Goal: Information Seeking & Learning: Learn about a topic

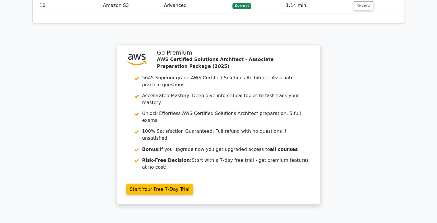
scroll to position [969, 0]
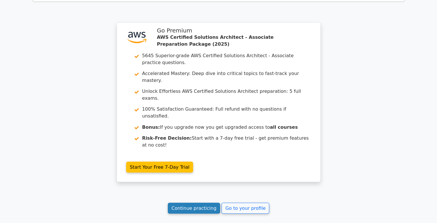
click at [196, 203] on link "Continue practicing" at bounding box center [194, 208] width 53 height 11
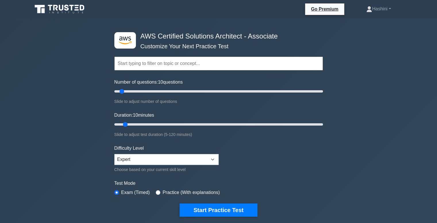
click at [138, 62] on input "text" at bounding box center [218, 64] width 209 height 14
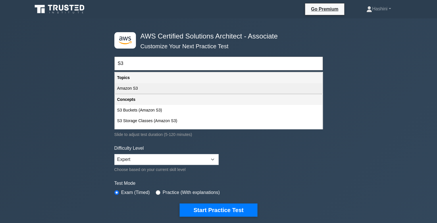
click at [136, 85] on div "Amazon S3" at bounding box center [219, 88] width 208 height 11
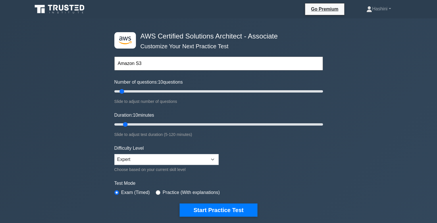
click at [146, 70] on input "Amazon S3" at bounding box center [218, 64] width 209 height 14
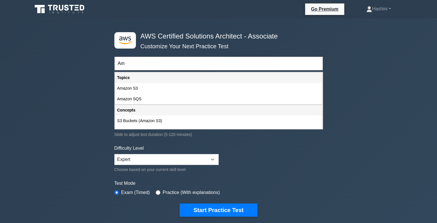
type input "A"
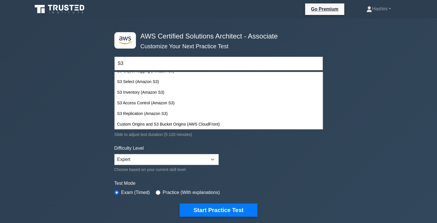
scroll to position [93, 0]
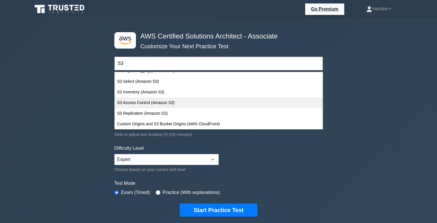
click at [228, 102] on div "S3 Access Control (Amazon S3)" at bounding box center [219, 103] width 208 height 11
type input "S3 Access Control (Amazon S3)"
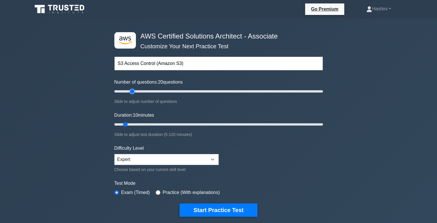
drag, startPoint x: 120, startPoint y: 92, endPoint x: 131, endPoint y: 91, distance: 11.0
type input "20"
click at [131, 91] on input "Number of questions: 20 questions" at bounding box center [218, 91] width 209 height 7
drag, startPoint x: 124, startPoint y: 125, endPoint x: 141, endPoint y: 125, distance: 17.0
type input "20"
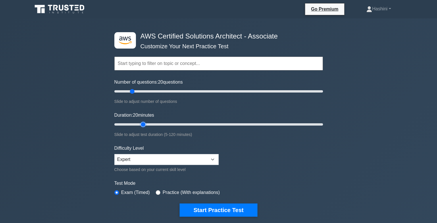
click at [141, 125] on input "Duration: 20 minutes" at bounding box center [218, 124] width 209 height 7
click at [139, 67] on input "text" at bounding box center [218, 64] width 209 height 14
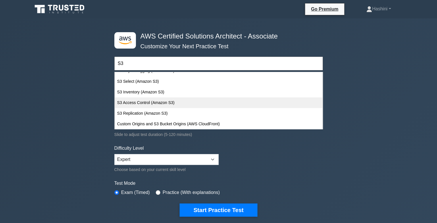
click at [267, 104] on div "S3 Access Control (Amazon S3)" at bounding box center [219, 103] width 208 height 11
type input "S3 Access Control (Amazon S3)"
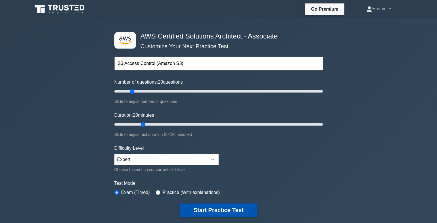
click at [235, 210] on button "Start Practice Test" at bounding box center [219, 210] width 78 height 13
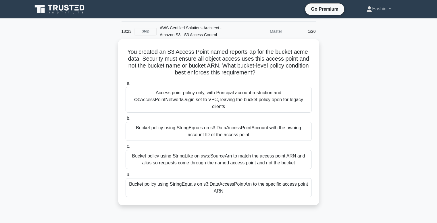
click at [170, 178] on div "Bucket policy using StringEquals on s3:DataAccessPointArn to the specific acces…" at bounding box center [219, 187] width 186 height 19
click at [126, 176] on input "d. Bucket policy using StringEquals on s3:DataAccessPointArn to the specific ac…" at bounding box center [126, 175] width 0 height 4
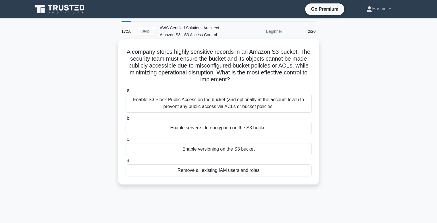
click at [206, 105] on div "Enable S3 Block Public Access on the bucket (and optionally at the account leve…" at bounding box center [219, 103] width 186 height 19
click at [126, 92] on input "a. Enable S3 Block Public Access on the bucket (and optionally at the account l…" at bounding box center [126, 91] width 0 height 4
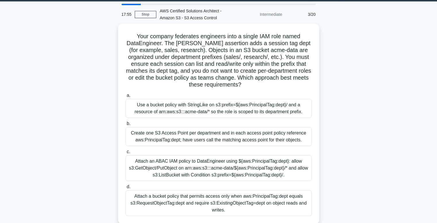
scroll to position [17, 0]
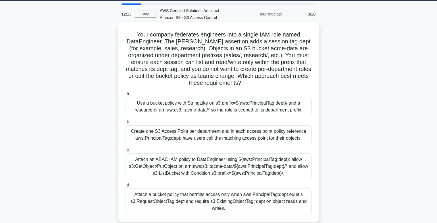
click at [218, 105] on div "Use a bucket policy with StringLike on s3:prefix=${aws:PrincipalTag:dept}/ and …" at bounding box center [219, 106] width 186 height 19
click at [126, 96] on input "a. Use a bucket policy with StringLike on s3:prefix=${aws:PrincipalTag:dept}/ a…" at bounding box center [126, 94] width 0 height 4
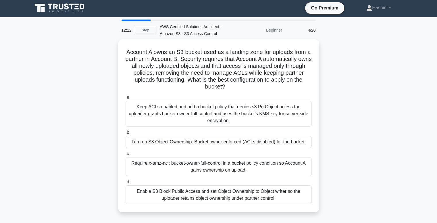
scroll to position [0, 0]
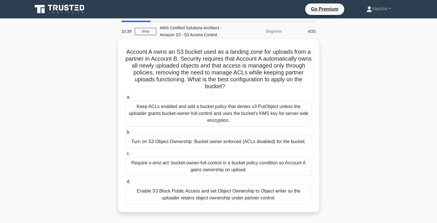
click at [210, 145] on div "Turn on S3 Object Ownership: Bucket owner enforced (ACLs disabled) for the buck…" at bounding box center [219, 142] width 186 height 12
click at [126, 134] on input "b. Turn on S3 Object Ownership: Bucket owner enforced (ACLs disabled) for the b…" at bounding box center [126, 133] width 0 height 4
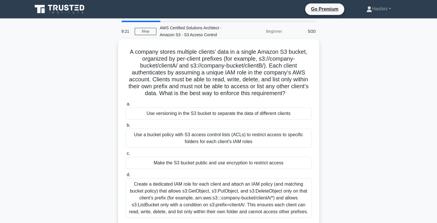
click at [240, 191] on div "Create a dedicated IAM role for each client and attach an IAM policy (and match…" at bounding box center [219, 198] width 186 height 40
click at [126, 177] on input "d. Create a dedicated IAM role for each client and attach an IAM policy (and ma…" at bounding box center [126, 175] width 0 height 4
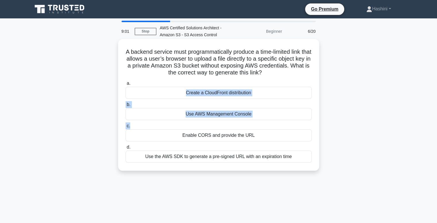
drag, startPoint x: 316, startPoint y: 123, endPoint x: 237, endPoint y: 87, distance: 86.4
click at [237, 87] on div "A backend service must programmatically produce a time-limited link that allows…" at bounding box center [219, 104] width 197 height 127
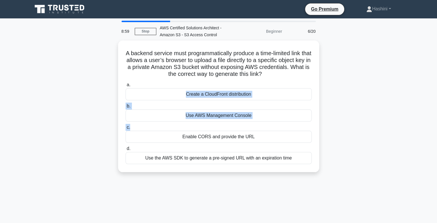
click at [409, 117] on main "8:59 Stop AWS Certified Solutions Architect - Amazon S3 - S3 Access Control Beg…" at bounding box center [218, 164] width 437 height 292
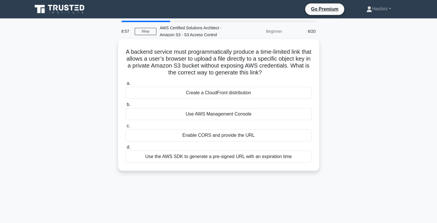
click at [274, 153] on div "Use the AWS SDK to generate a pre-signed URL with an expiration time" at bounding box center [219, 157] width 186 height 12
click at [126, 149] on input "d. Use the AWS SDK to generate a pre-signed URL with an expiration time" at bounding box center [126, 148] width 0 height 4
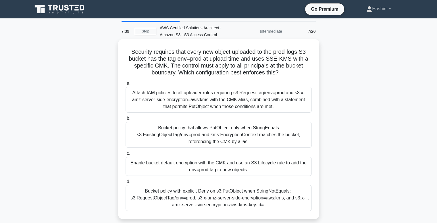
click at [265, 167] on div "Enable bucket default encryption with the CMK and use an S3 Lifecycle rule to a…" at bounding box center [219, 166] width 186 height 19
click at [126, 156] on input "c. Enable bucket default encryption with the CMK and use an S3 Lifecycle rule t…" at bounding box center [126, 154] width 0 height 4
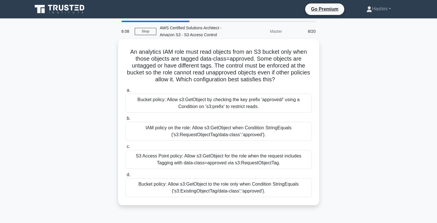
click at [233, 186] on div "Bucket policy: Allow s3:GetObject to the role only when Condition StringEquals …" at bounding box center [219, 187] width 186 height 19
click at [126, 177] on input "d. Bucket policy: Allow s3:GetObject to the role only when Condition StringEqua…" at bounding box center [126, 175] width 0 height 4
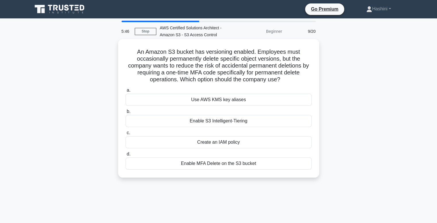
click at [238, 167] on div "Enable MFA Delete on the S3 bucket" at bounding box center [219, 164] width 186 height 12
click at [126, 156] on input "d. Enable MFA Delete on the S3 bucket" at bounding box center [126, 154] width 0 height 4
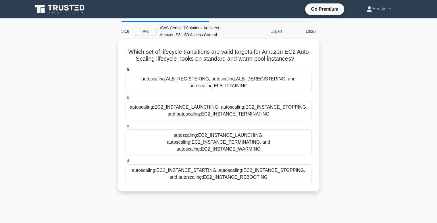
click at [198, 171] on div "autoscaling:EC2_INSTANCE_STARTING, autoscaling:EC2_INSTANCE_STOPPING, and autos…" at bounding box center [219, 174] width 186 height 19
click at [126, 163] on input "d. autoscaling:EC2_INSTANCE_STARTING, autoscaling:EC2_INSTANCE_STOPPING, and au…" at bounding box center [126, 161] width 0 height 4
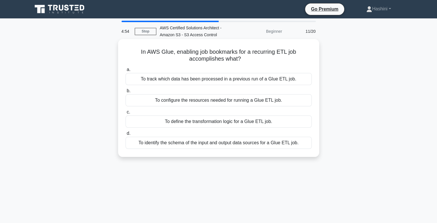
click at [272, 100] on div "To configure the resources needed for running a Glue ETL job." at bounding box center [219, 100] width 186 height 12
click at [126, 93] on input "b. To configure the resources needed for running a Glue ETL job." at bounding box center [126, 91] width 0 height 4
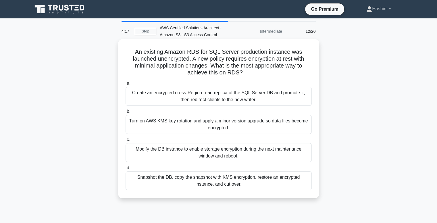
click at [254, 119] on div "Turn on AWS KMS key rotation and apply a minor version upgrade so data files be…" at bounding box center [219, 124] width 186 height 19
click at [126, 114] on input "b. Turn on AWS KMS key rotation and apply a minor version upgrade so data files…" at bounding box center [126, 112] width 0 height 4
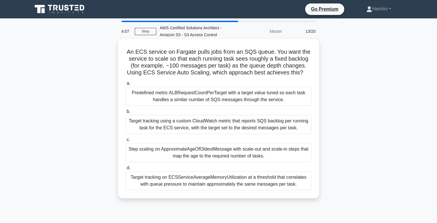
click at [289, 99] on div "Predefined metric ALBRequestCountPerTarget with a target value tuned so each ta…" at bounding box center [219, 96] width 186 height 19
click at [126, 85] on input "a. Predefined metric ALBRequestCountPerTarget with a target value tuned so each…" at bounding box center [126, 84] width 0 height 4
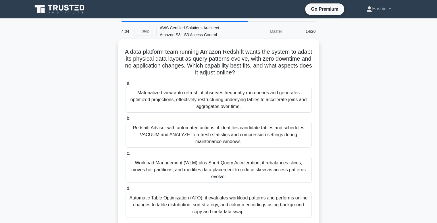
click at [284, 112] on div "Materialized view auto refresh; it observes frequently run queries and generate…" at bounding box center [219, 100] width 186 height 26
click at [126, 85] on input "a. Materialized view auto refresh; it observes frequently run queries and gener…" at bounding box center [126, 84] width 0 height 4
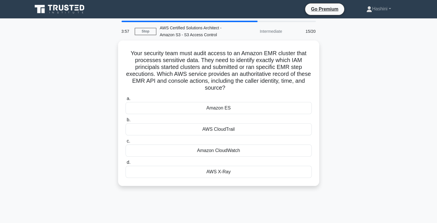
click at [284, 112] on div "Amazon ES" at bounding box center [219, 108] width 186 height 12
click at [126, 101] on input "a. Amazon ES" at bounding box center [126, 99] width 0 height 4
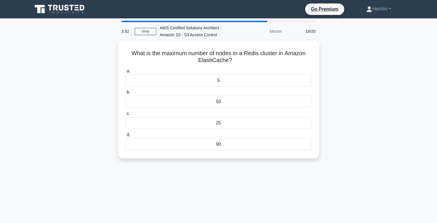
click at [284, 112] on label "c. 25" at bounding box center [219, 119] width 186 height 19
click at [126, 112] on input "c. 25" at bounding box center [126, 114] width 0 height 4
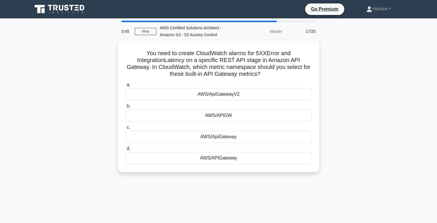
click at [284, 112] on div "AWS/APIGW" at bounding box center [219, 116] width 186 height 12
click at [126, 108] on input "b. AWS/APIGW" at bounding box center [126, 106] width 0 height 4
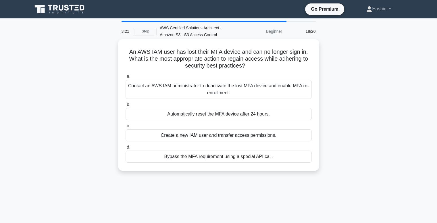
click at [273, 88] on div "Contact an AWS IAM administrator to deactivate the lost MFA device and enable M…" at bounding box center [219, 89] width 186 height 19
click at [126, 79] on input "a. Contact an AWS IAM administrator to deactivate the lost MFA device and enabl…" at bounding box center [126, 77] width 0 height 4
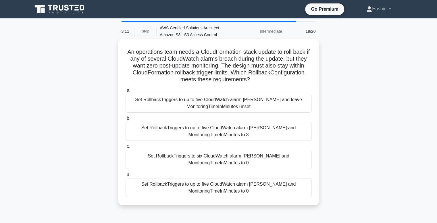
click at [277, 130] on div "Set RollbackTriggers to up to five CloudWatch alarm ARNs and MonitoringTimeInMi…" at bounding box center [219, 131] width 186 height 19
click at [126, 121] on input "b. Set RollbackTriggers to up to five CloudWatch alarm ARNs and MonitoringTimeI…" at bounding box center [126, 119] width 0 height 4
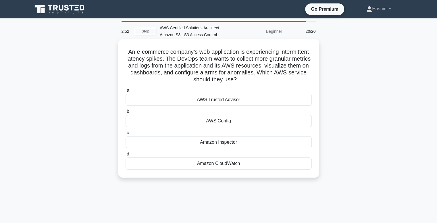
click at [272, 164] on div "Amazon CloudWatch" at bounding box center [219, 164] width 186 height 12
click at [126, 156] on input "d. Amazon CloudWatch" at bounding box center [126, 154] width 0 height 4
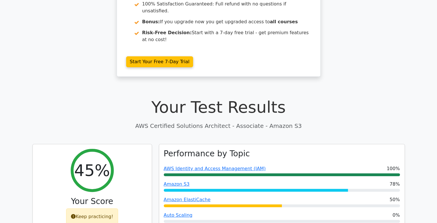
scroll to position [185, 0]
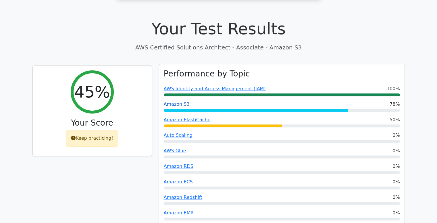
click at [178, 102] on link "Amazon S3" at bounding box center [177, 104] width 26 height 5
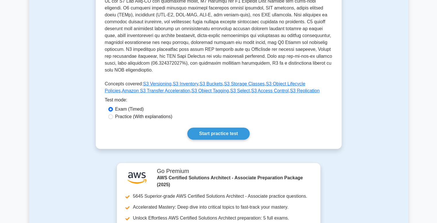
scroll to position [179, 0]
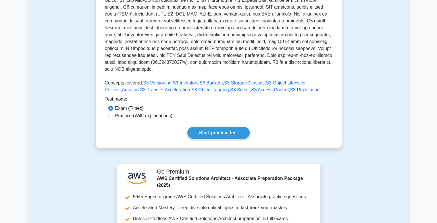
click at [211, 133] on div "Amazon S3 Simple Storage Service Object storage service that offers industry-le…" at bounding box center [219, 20] width 246 height 255
click at [216, 127] on link "Start practice test" at bounding box center [219, 133] width 62 height 12
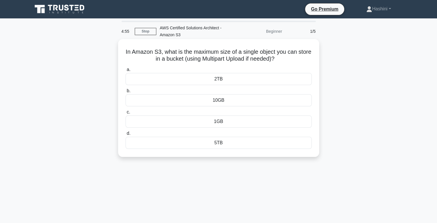
click at [223, 145] on div "5TB" at bounding box center [219, 143] width 186 height 12
click at [126, 135] on input "d. 5TB" at bounding box center [126, 134] width 0 height 4
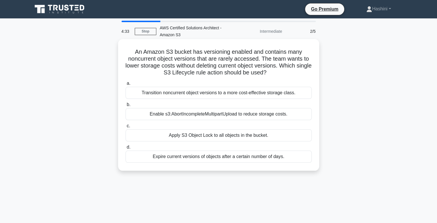
click at [253, 92] on div "Transition noncurrent object versions to a more cost-effective storage class." at bounding box center [219, 93] width 186 height 12
click at [126, 85] on input "a. Transition noncurrent object versions to a more cost-effective storage class." at bounding box center [126, 84] width 0 height 4
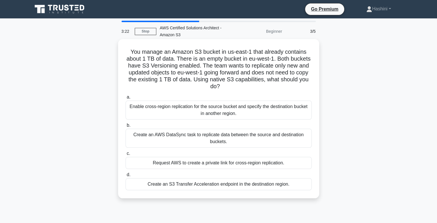
click at [239, 111] on div "Enable cross-region replication for the source bucket and specify the destinati…" at bounding box center [219, 110] width 186 height 19
click at [126, 99] on input "a. Enable cross-region replication for the source bucket and specify the destin…" at bounding box center [126, 97] width 0 height 4
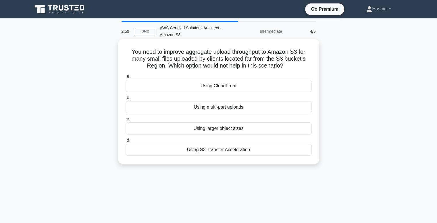
click at [247, 131] on div "Using larger object sizes" at bounding box center [219, 129] width 186 height 12
click at [126, 121] on input "c. Using larger object sizes" at bounding box center [126, 119] width 0 height 4
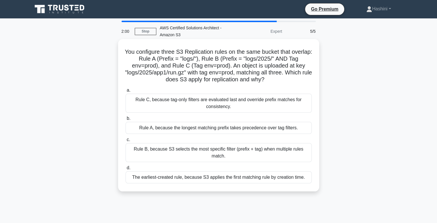
click at [202, 149] on div "Rule B, because S3 selects the most specific filter (prefix + tag) when multipl…" at bounding box center [219, 152] width 186 height 19
click at [126, 142] on input "c. Rule B, because S3 selects the most specific filter (prefix + tag) when mult…" at bounding box center [126, 140] width 0 height 4
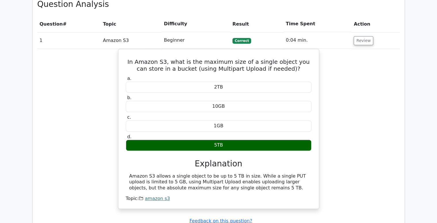
scroll to position [431, 0]
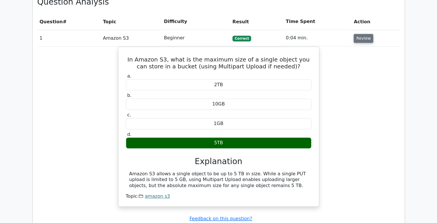
click at [361, 34] on button "Review" at bounding box center [364, 38] width 20 height 9
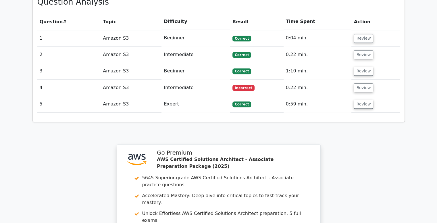
click at [362, 47] on td "Review" at bounding box center [376, 55] width 48 height 16
click at [363, 50] on button "Review" at bounding box center [364, 54] width 20 height 9
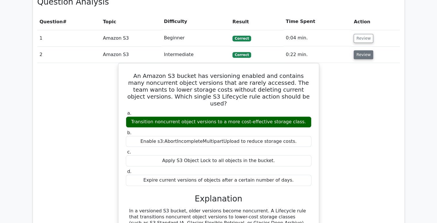
click at [363, 50] on button "Review" at bounding box center [364, 54] width 20 height 9
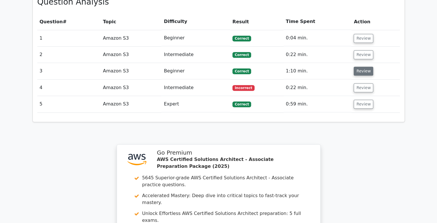
click at [365, 67] on button "Review" at bounding box center [364, 71] width 20 height 9
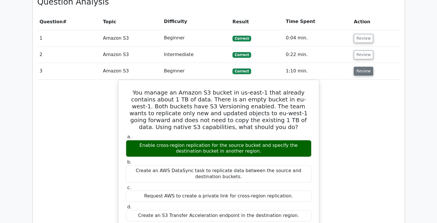
click at [365, 67] on button "Review" at bounding box center [364, 71] width 20 height 9
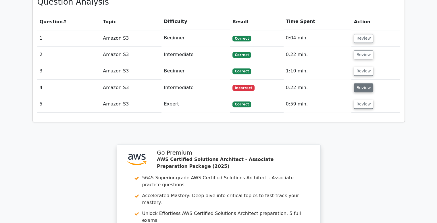
click at [365, 83] on button "Review" at bounding box center [364, 87] width 20 height 9
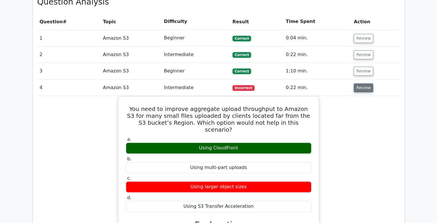
click at [365, 83] on button "Review" at bounding box center [364, 87] width 20 height 9
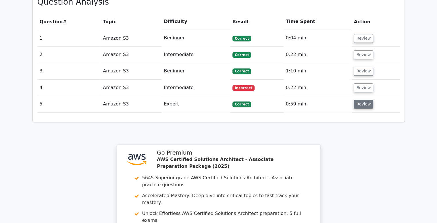
click at [364, 100] on button "Review" at bounding box center [364, 104] width 20 height 9
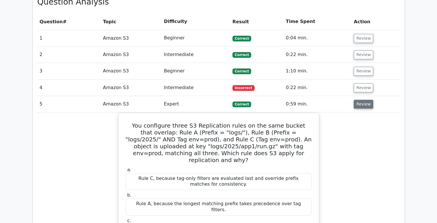
click at [364, 100] on button "Review" at bounding box center [364, 104] width 20 height 9
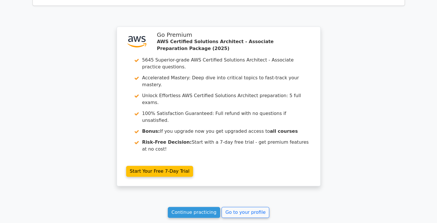
scroll to position [568, 0]
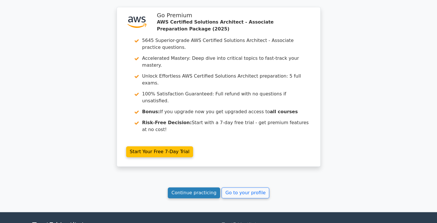
click at [209, 188] on link "Continue practicing" at bounding box center [194, 193] width 53 height 11
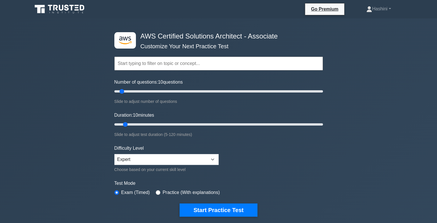
click at [150, 57] on input "text" at bounding box center [218, 64] width 209 height 14
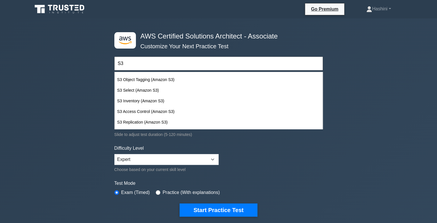
scroll to position [86, 0]
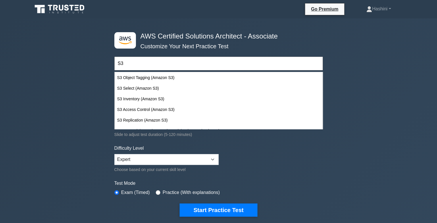
type input "S3"
drag, startPoint x: 328, startPoint y: 114, endPoint x: 329, endPoint y: 118, distance: 3.2
click at [329, 118] on div ".st0{fill:#252F3E;} .st1{fill-rule:evenodd;clip-rule:evenodd;fill:#FF9900;} AWS…" at bounding box center [218, 191] width 437 height 346
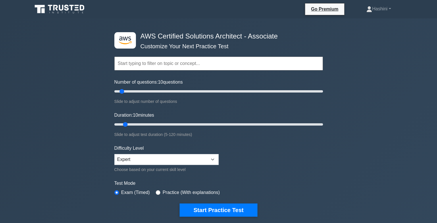
click at [253, 62] on input "text" at bounding box center [218, 64] width 209 height 14
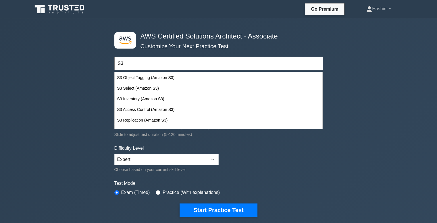
scroll to position [93, 0]
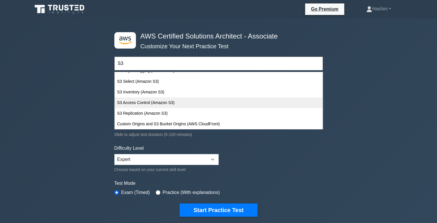
click at [227, 100] on div "S3 Access Control (Amazon S3)" at bounding box center [219, 103] width 208 height 11
type input "S3 Access Control (Amazon S3)"
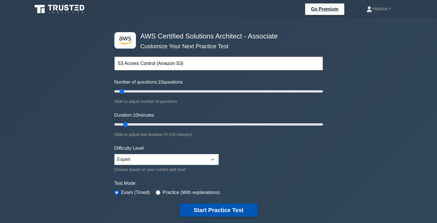
click at [227, 209] on button "Start Practice Test" at bounding box center [219, 210] width 78 height 13
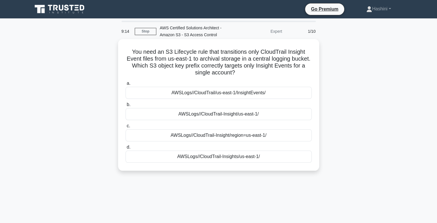
click at [262, 93] on account-id "/CloudTrail/us-east-1/InsightEvents/" at bounding box center [229, 92] width 73 height 7
click at [126, 85] on input "a. AWSLogs/ /CloudTrail/us-east-1/InsightEvents/" at bounding box center [126, 84] width 0 height 4
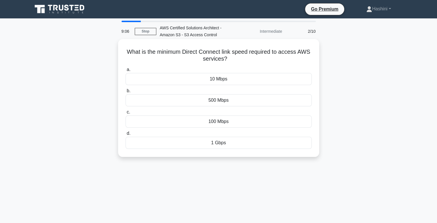
click at [247, 126] on div "100 Mbps" at bounding box center [219, 122] width 186 height 12
click at [126, 114] on input "c. 100 Mbps" at bounding box center [126, 112] width 0 height 4
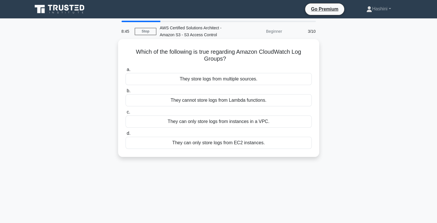
click at [272, 79] on div "They store logs from multiple sources." at bounding box center [219, 79] width 186 height 12
click at [126, 72] on input "a. They store logs from multiple sources." at bounding box center [126, 70] width 0 height 4
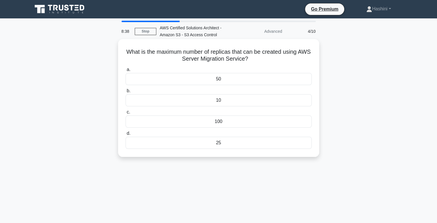
click at [250, 103] on div "10" at bounding box center [219, 100] width 186 height 12
click at [126, 93] on input "b. 10" at bounding box center [126, 91] width 0 height 4
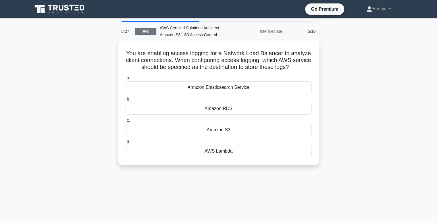
click at [142, 31] on link "Stop" at bounding box center [146, 31] width 22 height 7
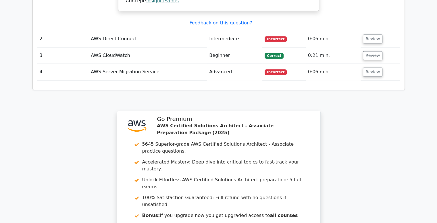
scroll to position [840, 0]
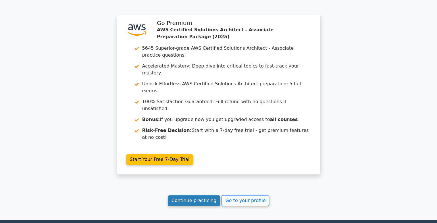
click at [200, 195] on link "Continue practicing" at bounding box center [194, 200] width 53 height 11
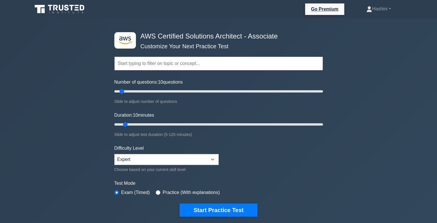
click at [132, 66] on input "text" at bounding box center [218, 64] width 209 height 14
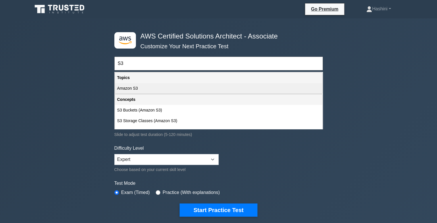
click at [133, 86] on div "Amazon S3" at bounding box center [219, 88] width 208 height 11
type input "Amazon S3"
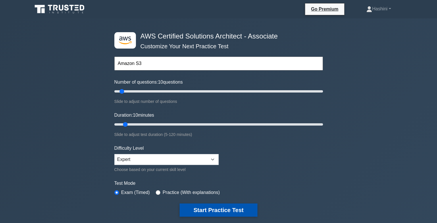
click at [221, 211] on button "Start Practice Test" at bounding box center [219, 210] width 78 height 13
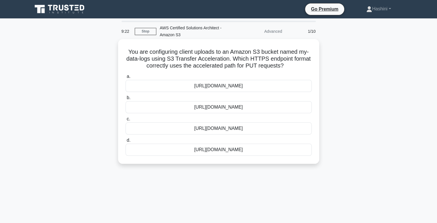
click at [259, 109] on div "[URL][DOMAIN_NAME]" at bounding box center [219, 107] width 186 height 12
click at [126, 100] on input "b. [URL][DOMAIN_NAME]" at bounding box center [126, 98] width 0 height 4
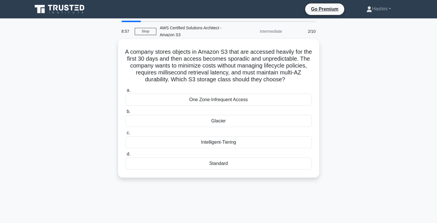
click at [267, 144] on div "Intelligent-Tiering" at bounding box center [219, 142] width 186 height 12
click at [126, 135] on input "c. Intelligent-Tiering" at bounding box center [126, 133] width 0 height 4
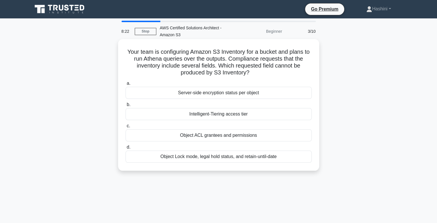
click at [222, 116] on div "Intelligent-Tiering access tier" at bounding box center [219, 114] width 186 height 12
click at [126, 107] on input "b. Intelligent-Tiering access tier" at bounding box center [126, 105] width 0 height 4
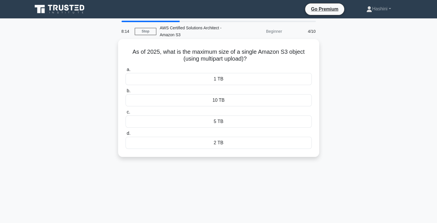
click at [224, 122] on div "5 TB" at bounding box center [219, 122] width 186 height 12
click at [126, 114] on input "c. 5 TB" at bounding box center [126, 112] width 0 height 4
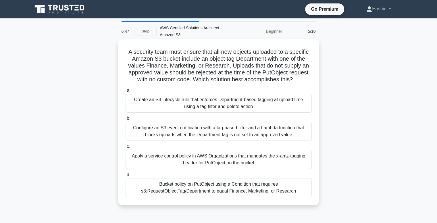
click at [209, 195] on div "Bucket policy on PutObject using a Condition that requires s3:RequestObjectTag/…" at bounding box center [219, 187] width 186 height 19
click at [126, 177] on input "d. Bucket policy on PutObject using a Condition that requires s3:RequestObjectT…" at bounding box center [126, 175] width 0 height 4
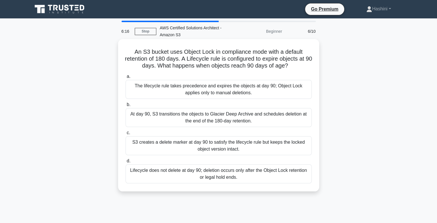
click at [172, 175] on div "Lifecycle does not delete at day 90; deletion occurs only after the Object Lock…" at bounding box center [219, 174] width 186 height 19
click at [126, 163] on input "d. Lifecycle does not delete at day 90; deletion occurs only after the Object L…" at bounding box center [126, 161] width 0 height 4
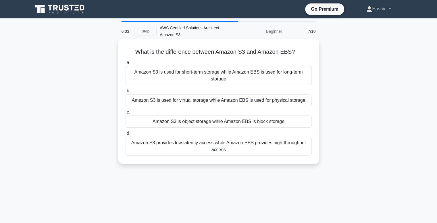
click at [197, 125] on div "Amazon S3 is object storage while Amazon EBS is block storage" at bounding box center [219, 122] width 186 height 12
click at [126, 114] on input "c. Amazon S3 is object storage while Amazon EBS is block storage" at bounding box center [126, 112] width 0 height 4
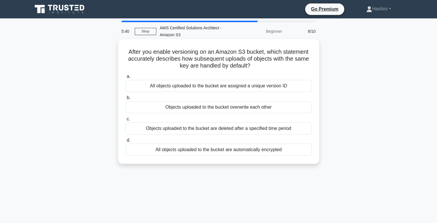
click at [257, 87] on div "All objects uploaded to the bucket are assigned a unique version ID" at bounding box center [219, 86] width 186 height 12
click at [126, 79] on input "a. All objects uploaded to the bucket are assigned a unique version ID" at bounding box center [126, 77] width 0 height 4
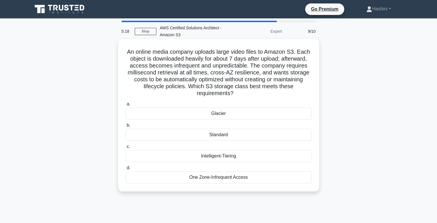
click at [240, 161] on div "Intelligent-Tiering" at bounding box center [219, 156] width 186 height 12
click at [126, 149] on input "c. Intelligent-Tiering" at bounding box center [126, 147] width 0 height 4
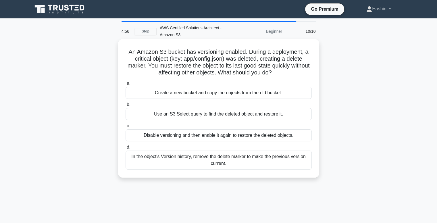
click at [275, 165] on div "In the object's Version history, remove the delete marker to make the previous …" at bounding box center [219, 160] width 186 height 19
click at [126, 149] on input "d. In the object's Version history, remove the delete marker to make the previo…" at bounding box center [126, 148] width 0 height 4
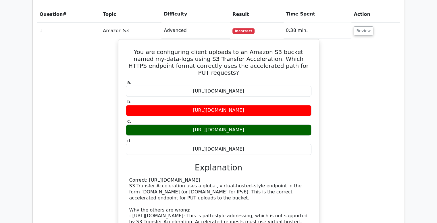
scroll to position [438, 0]
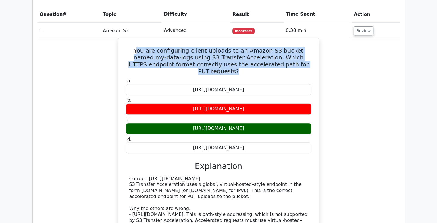
drag, startPoint x: 128, startPoint y: 24, endPoint x: 296, endPoint y: 39, distance: 168.9
click at [296, 40] on div "You are configuring client uploads to an Amazon S3 bucket named my-data-logs us…" at bounding box center [219, 160] width 196 height 241
drag, startPoint x: 296, startPoint y: 39, endPoint x: 123, endPoint y: 24, distance: 173.6
click at [123, 40] on div "You are configuring client uploads to an Amazon S3 bucket named my-data-logs us…" at bounding box center [219, 160] width 196 height 241
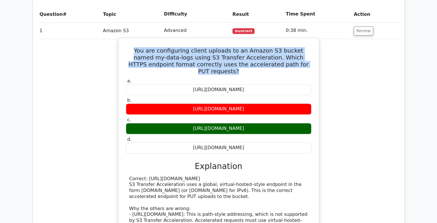
copy h5 "You are configuring client uploads to an Amazon S3 bucket named my-data-logs us…"
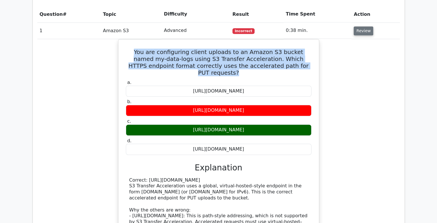
click at [362, 26] on button "Review" at bounding box center [364, 30] width 20 height 9
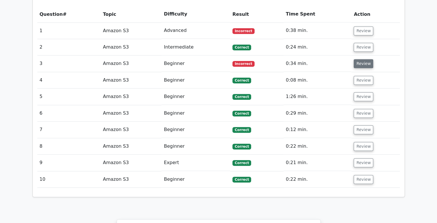
click at [364, 59] on button "Review" at bounding box center [364, 63] width 20 height 9
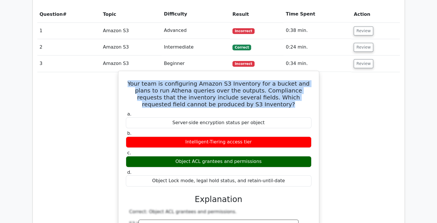
drag, startPoint x: 127, startPoint y: 55, endPoint x: 257, endPoint y: 75, distance: 131.0
click at [257, 80] on h5 "Your team is configuring Amazon S3 Inventory for a bucket and plans to run Athe…" at bounding box center [218, 94] width 187 height 28
copy h5 "Your team is configuring Amazon S3 Inventory for a bucket and plans to run Athe…"
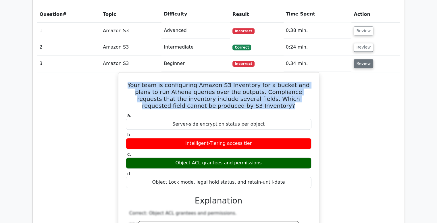
click at [360, 59] on button "Review" at bounding box center [364, 63] width 20 height 9
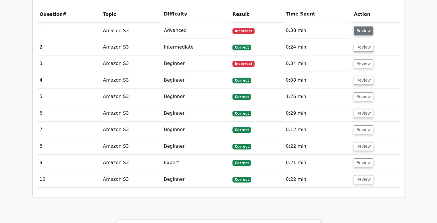
click at [359, 26] on button "Review" at bounding box center [364, 30] width 20 height 9
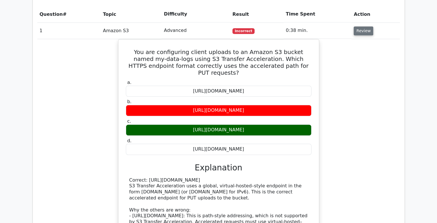
click at [360, 26] on button "Review" at bounding box center [364, 30] width 20 height 9
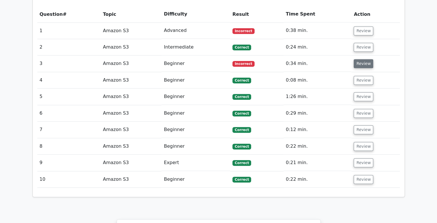
click at [367, 59] on button "Review" at bounding box center [364, 63] width 20 height 9
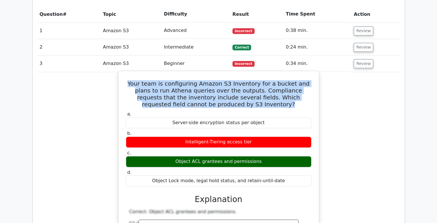
drag, startPoint x: 179, startPoint y: 133, endPoint x: 273, endPoint y: 134, distance: 93.5
click at [273, 156] on div "Object ACL grantees and permissions" at bounding box center [219, 161] width 186 height 11
copy div "Object ACL grantees and permissions"
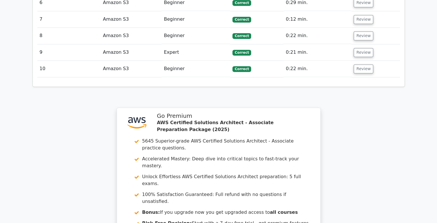
scroll to position [914, 0]
